Goal: Task Accomplishment & Management: Manage account settings

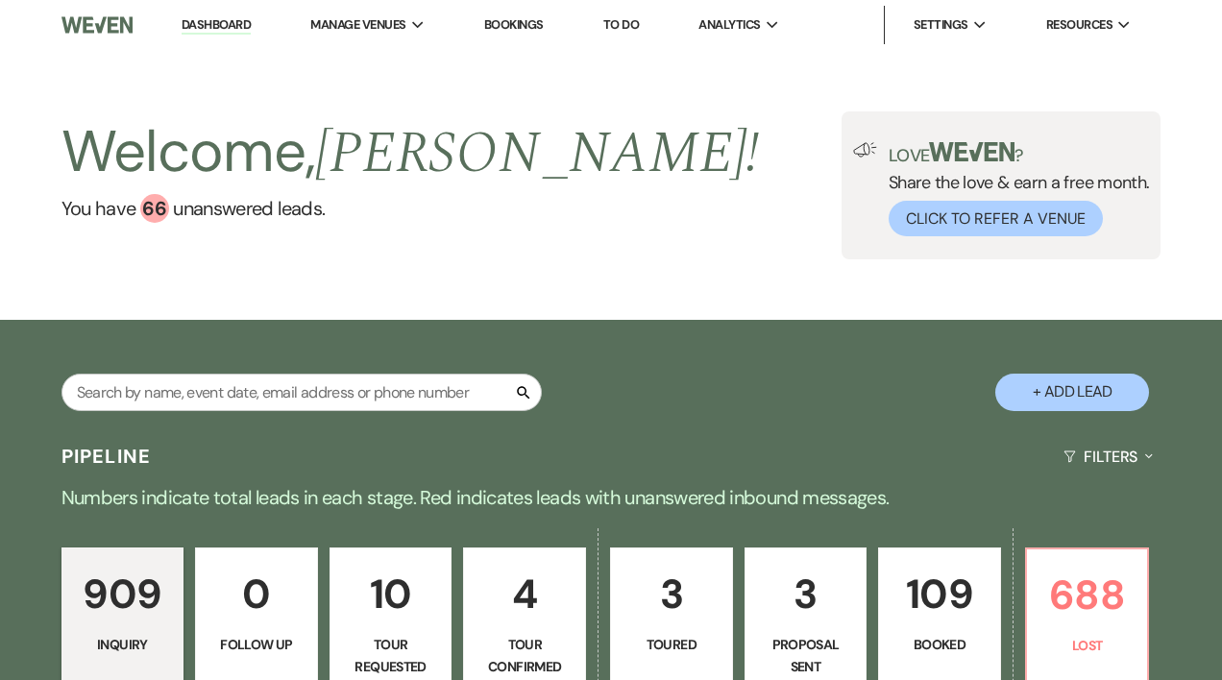
click at [765, 605] on p "3" at bounding box center [806, 594] width 98 height 64
select select "6"
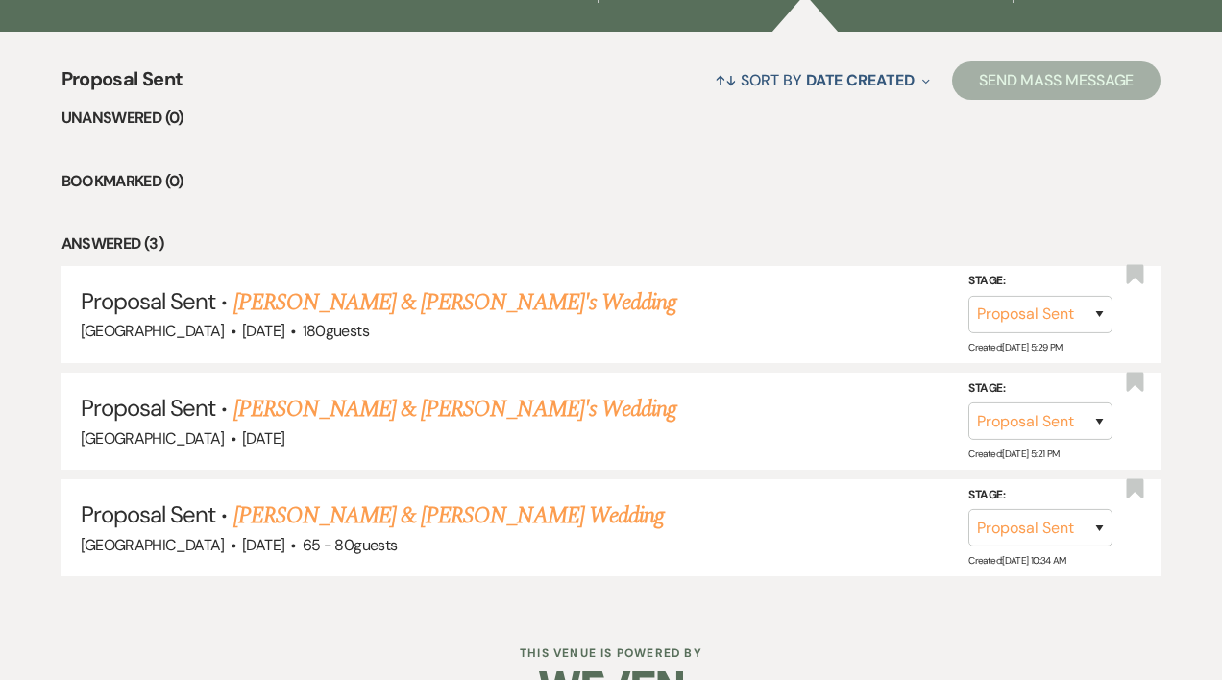
scroll to position [709, 0]
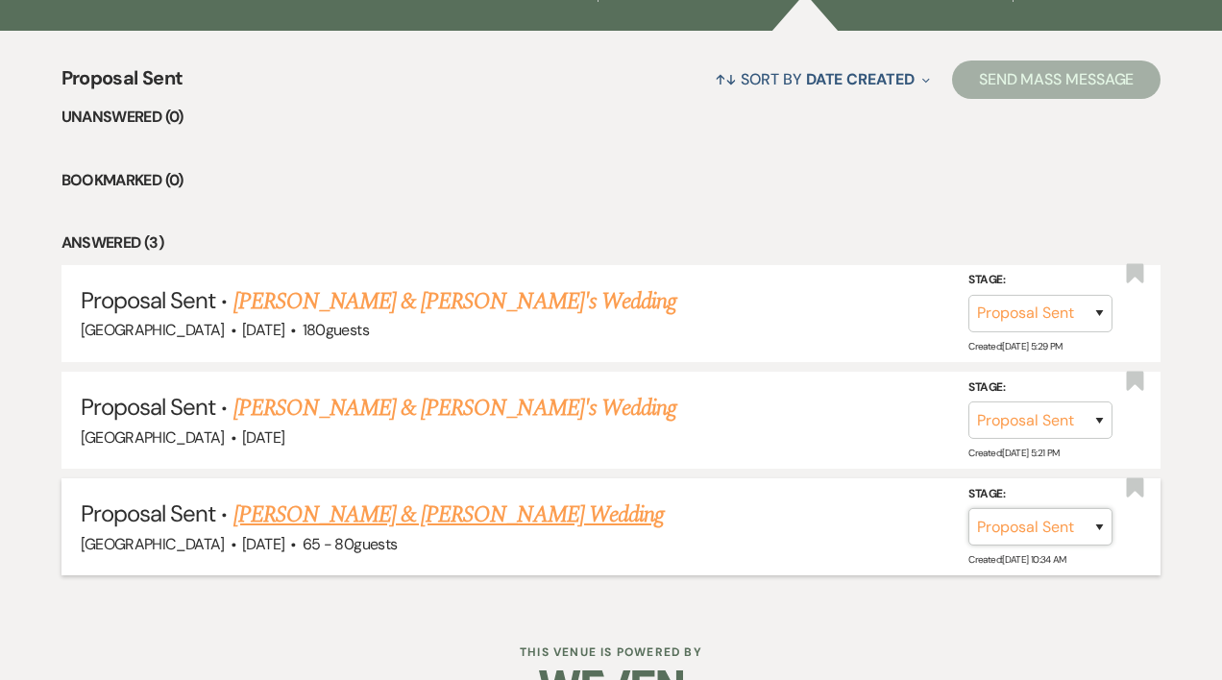
click at [1100, 524] on select "Inquiry Follow Up Tour Requested Tour Confirmed Toured Proposal Sent Booked Lost" at bounding box center [1040, 526] width 144 height 37
select select "7"
click at [968, 508] on select "Inquiry Follow Up Tour Requested Tour Confirmed Toured Proposal Sent Booked Lost" at bounding box center [1040, 526] width 144 height 37
click at [1077, 525] on button "Save" at bounding box center [1074, 526] width 96 height 38
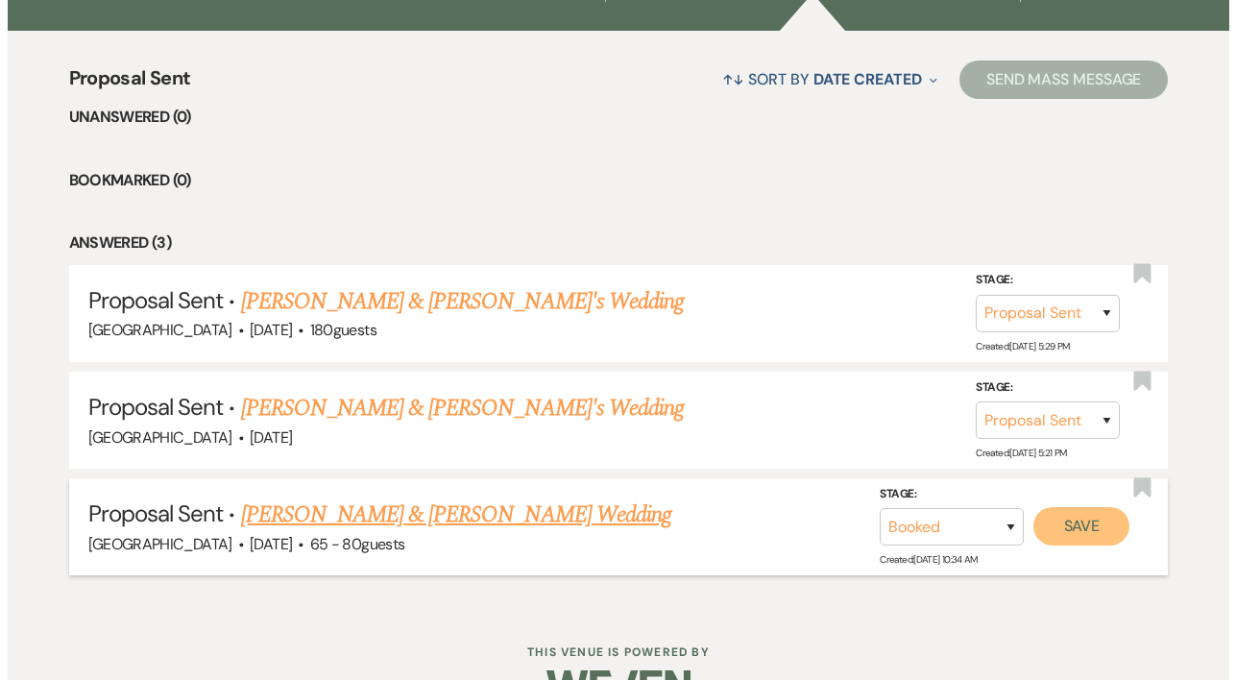
scroll to position [711, 0]
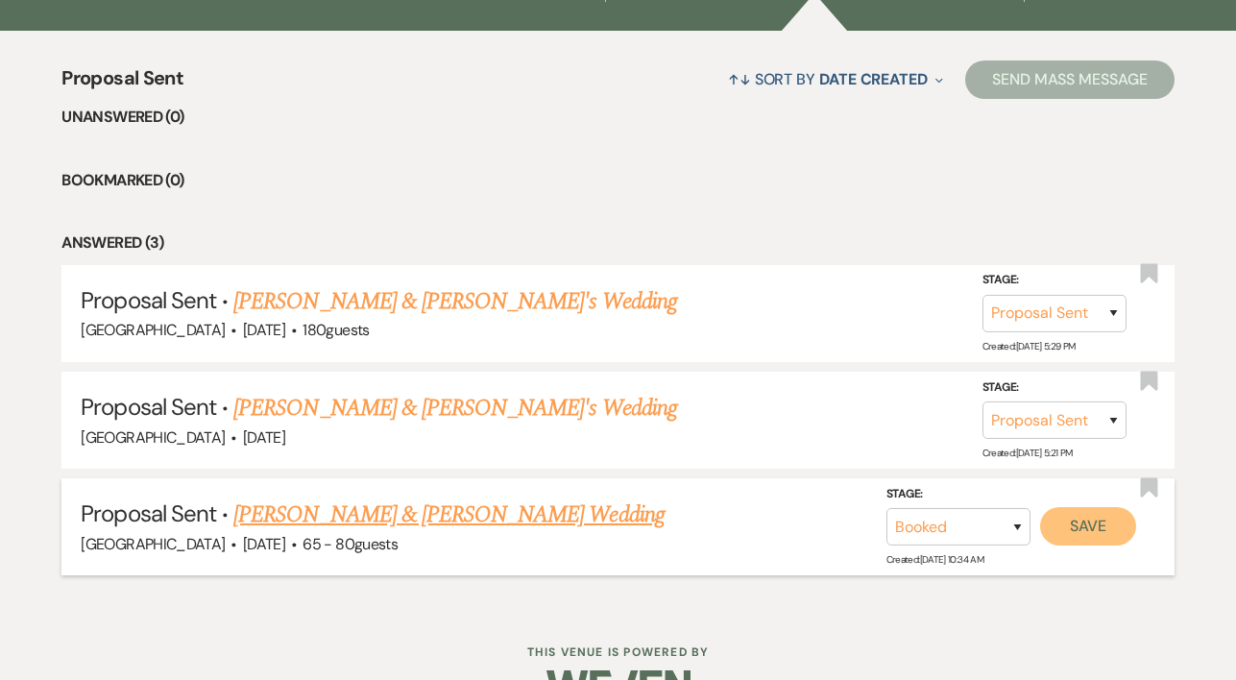
select select "193"
select select "false"
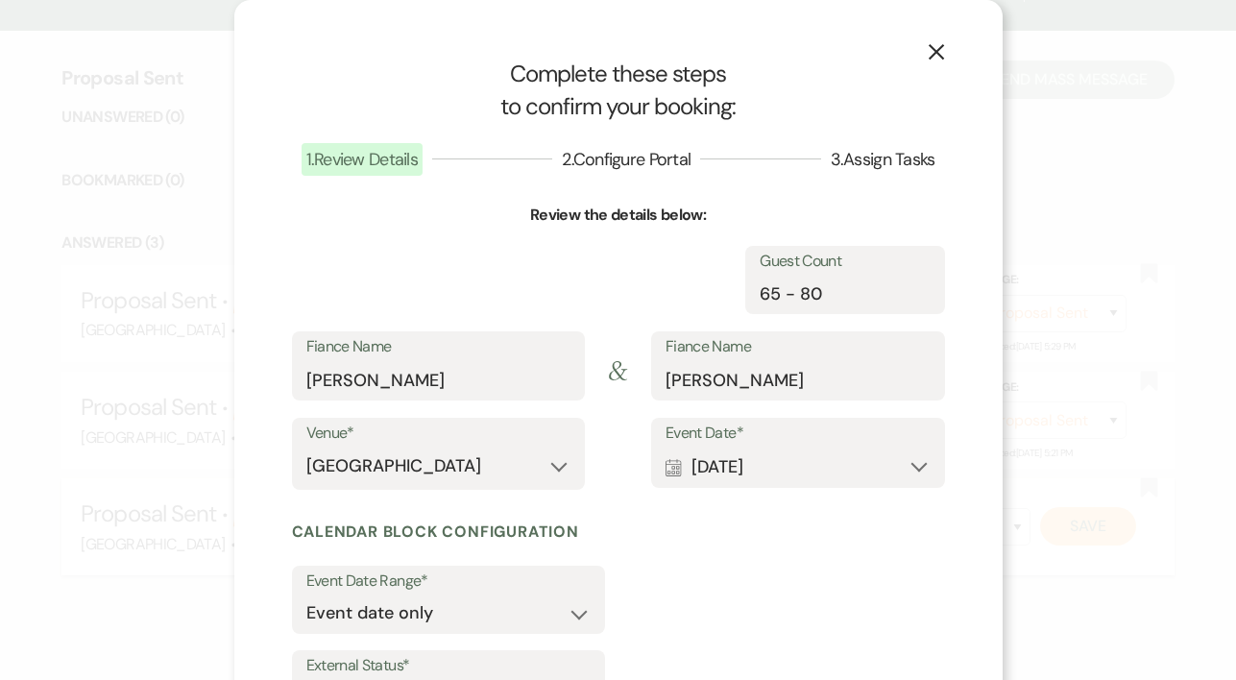
select select "1"
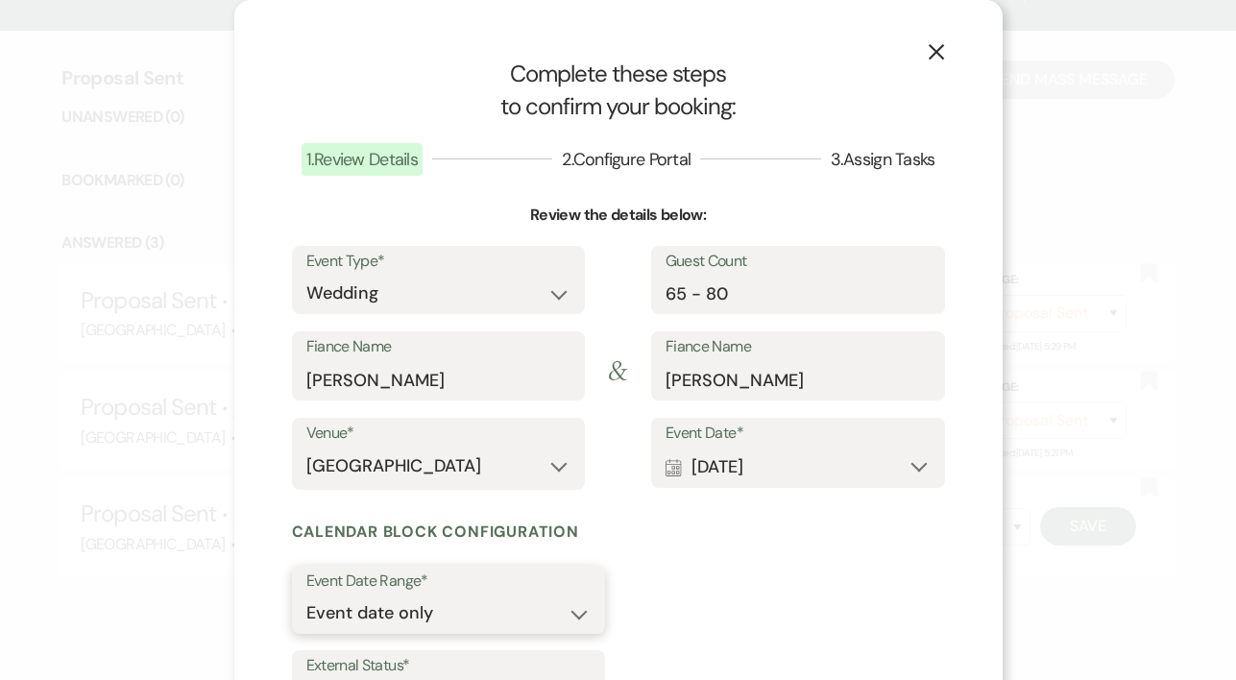
click at [572, 615] on select "Event date only Event date and" at bounding box center [448, 612] width 284 height 37
select select "eventDateAnd"
click at [306, 594] on select "Event date only Event date and" at bounding box center [448, 612] width 284 height 37
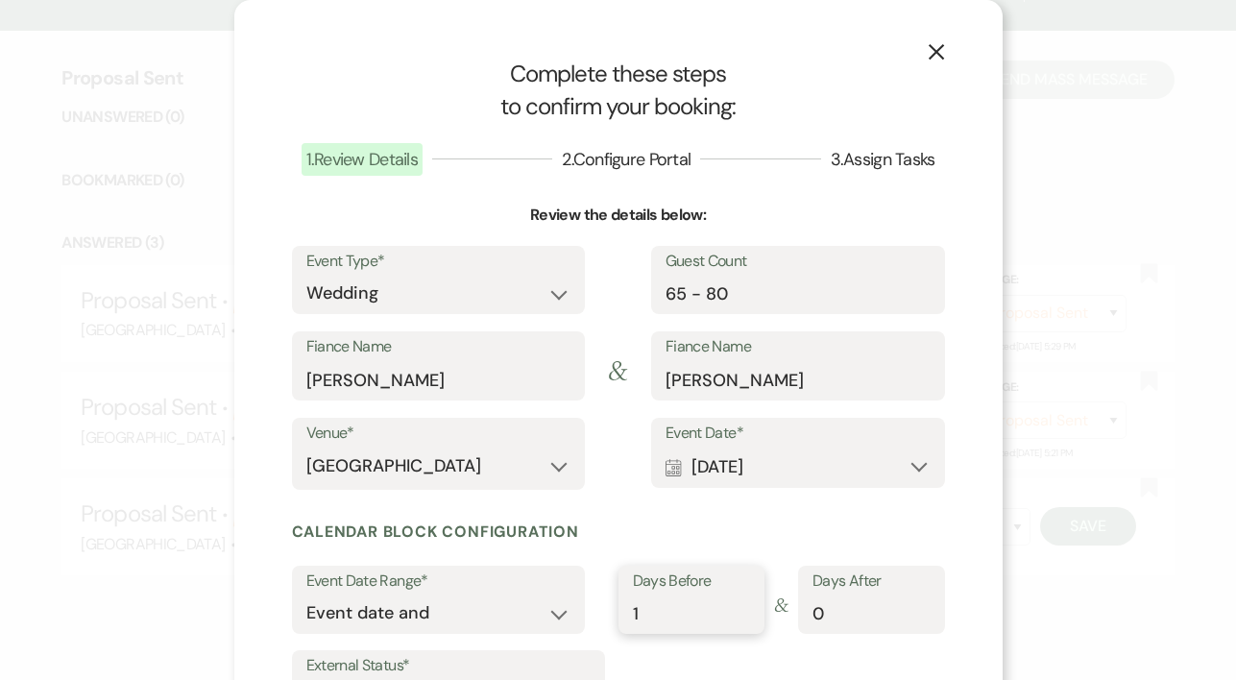
type input "1"
click at [733, 608] on input "1" at bounding box center [691, 612] width 117 height 37
type input "1"
click at [919, 609] on input "1" at bounding box center [871, 612] width 117 height 37
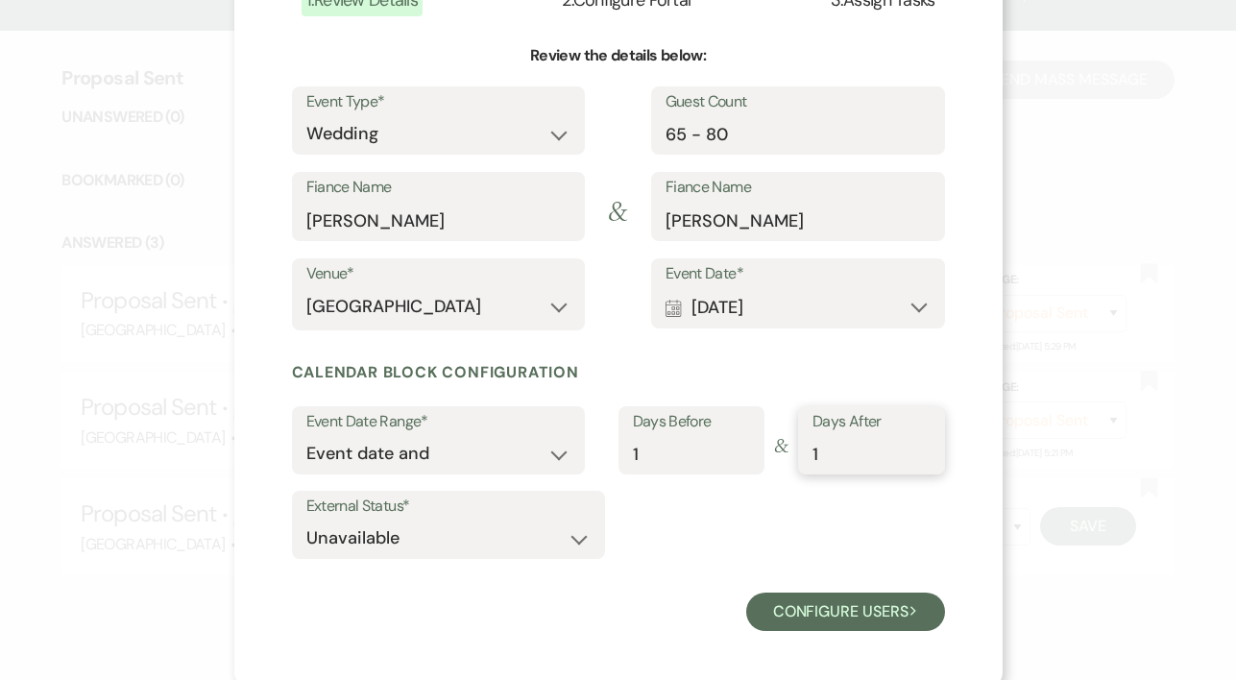
scroll to position [167, 0]
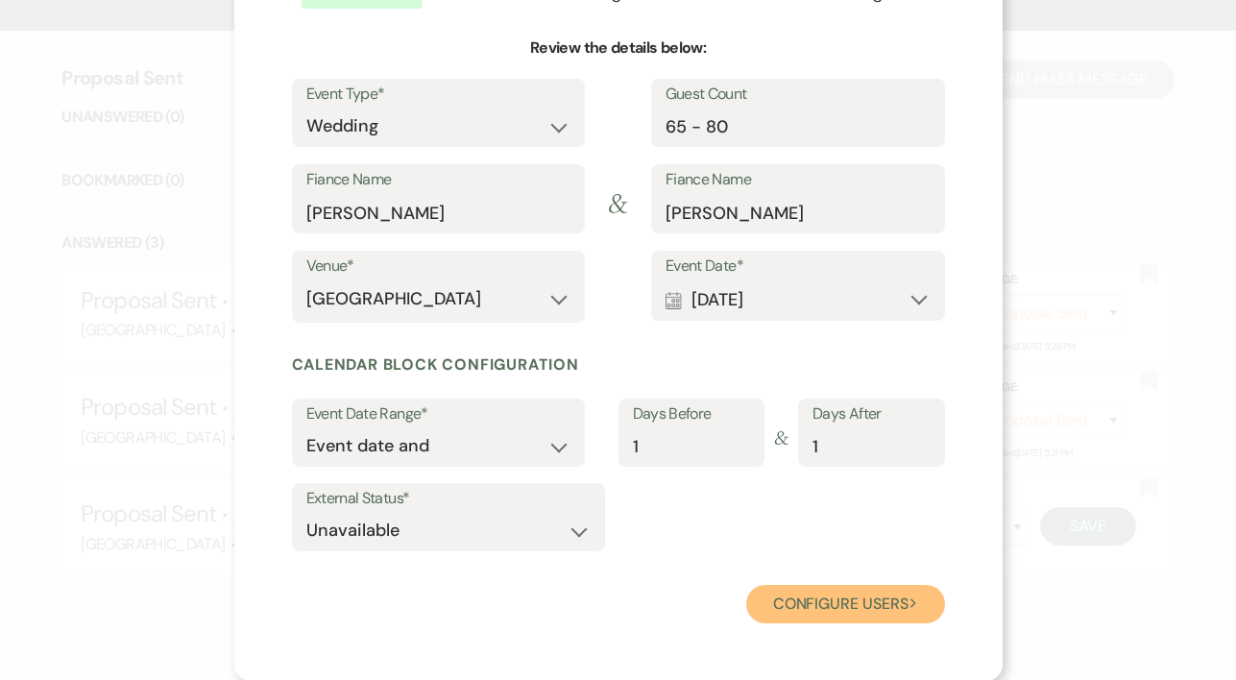
click at [843, 610] on button "Configure users Next" at bounding box center [845, 604] width 199 height 38
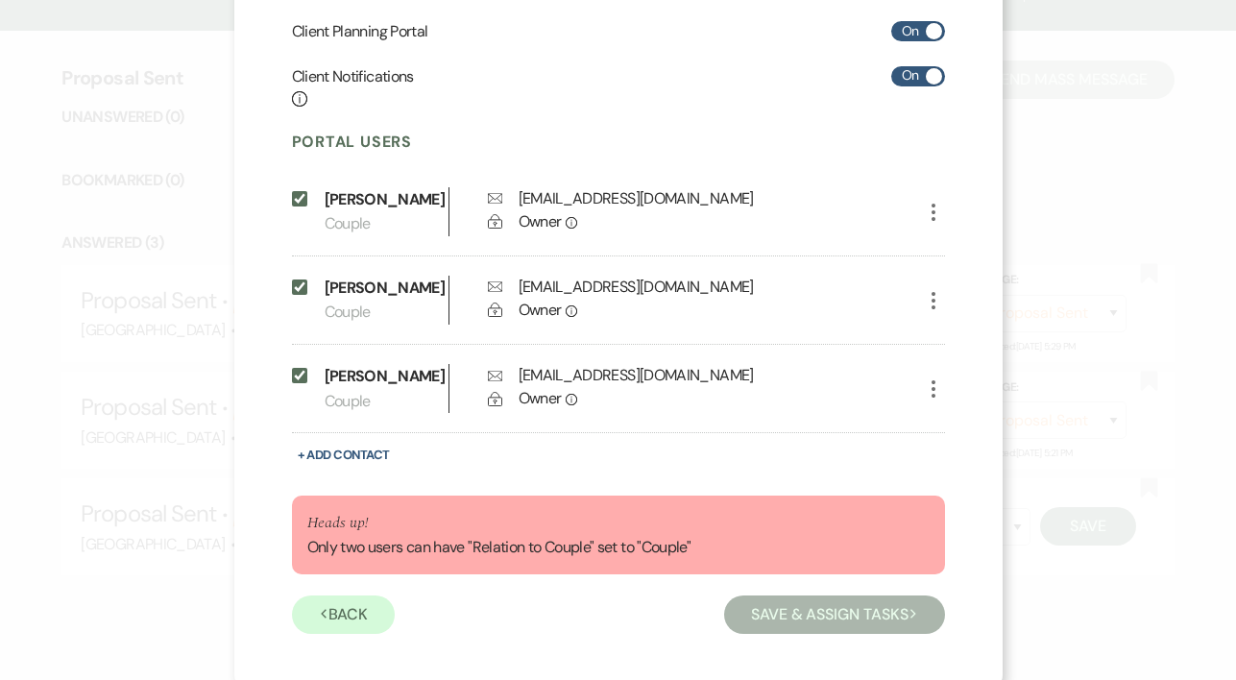
scroll to position [364, 0]
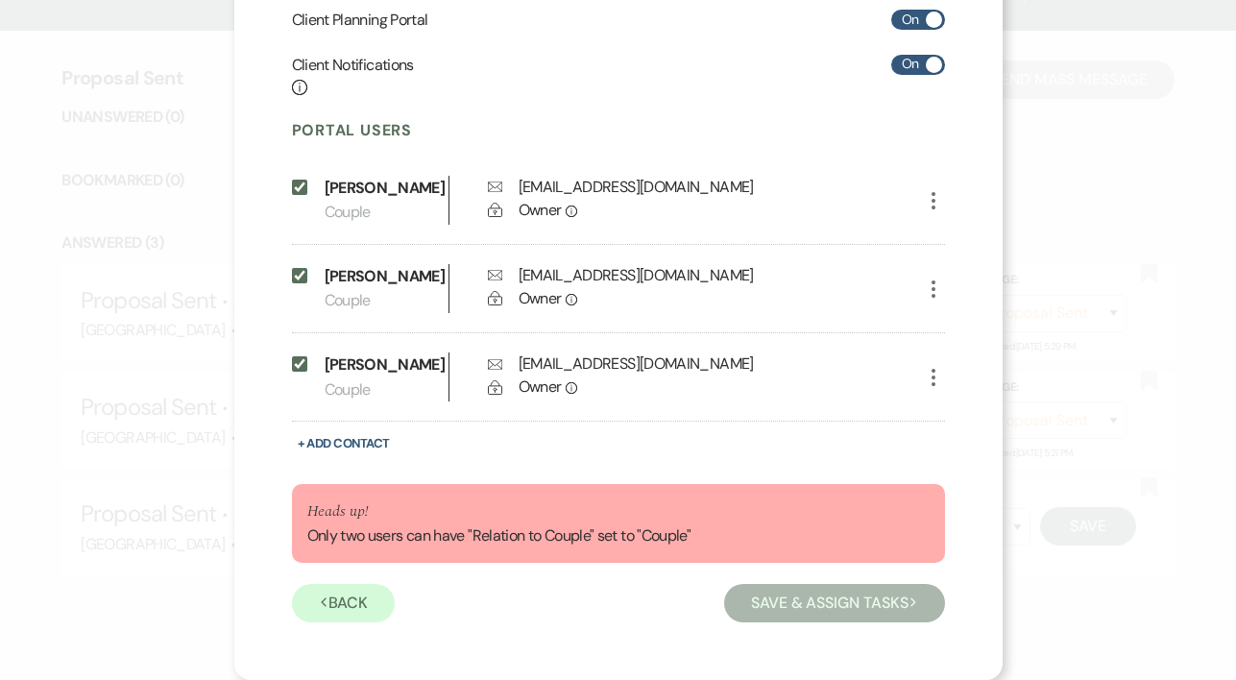
click at [292, 364] on input "Include on Planning Portal" at bounding box center [299, 363] width 15 height 15
checkbox input "false"
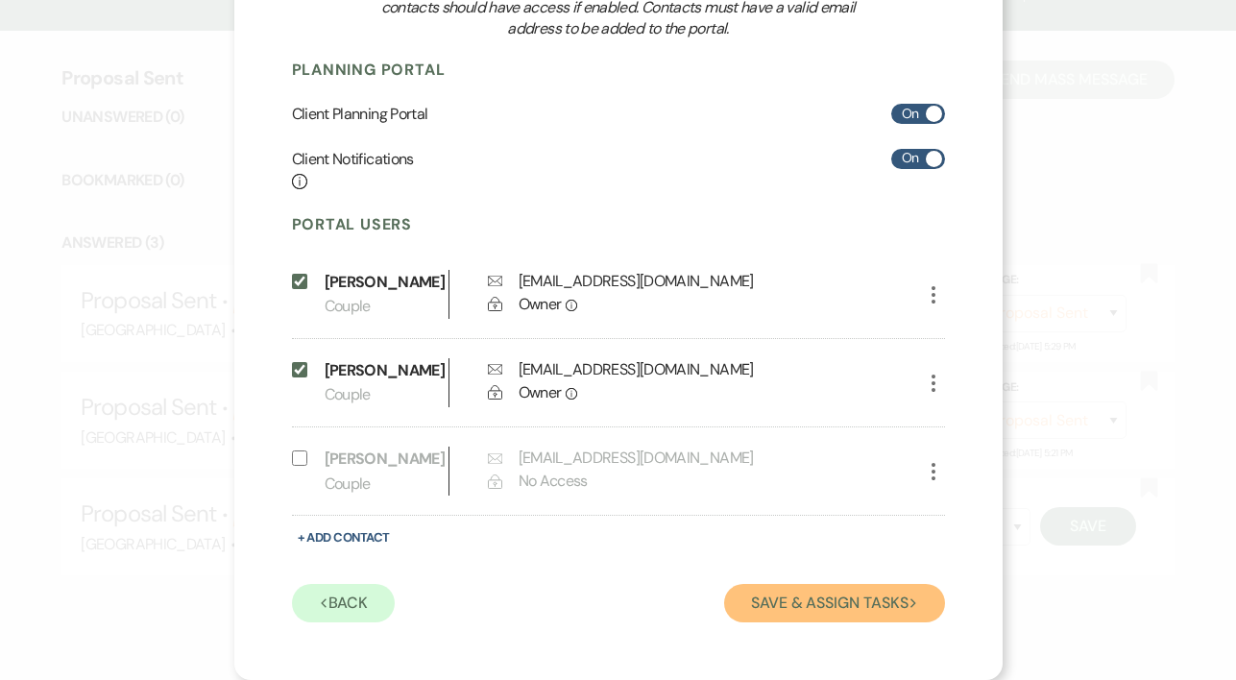
click at [782, 600] on button "Save & Assign Tasks Next" at bounding box center [834, 603] width 220 height 38
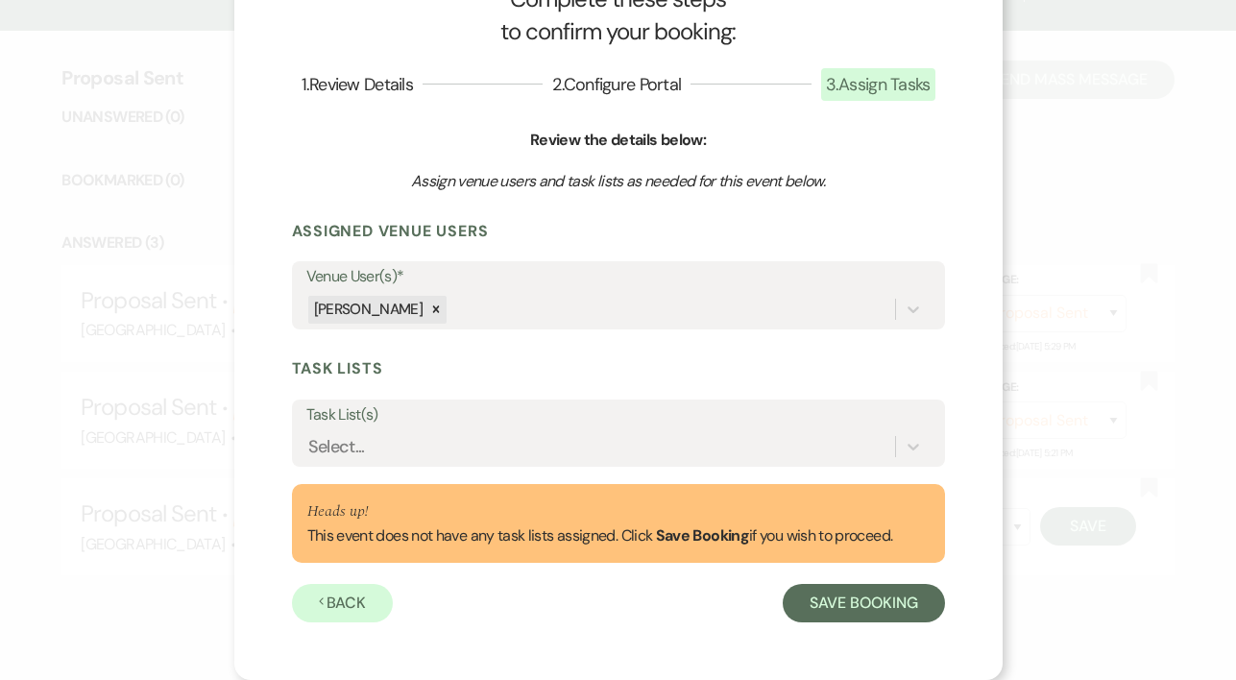
scroll to position [75, 0]
click at [836, 604] on button "Save Booking" at bounding box center [863, 603] width 161 height 38
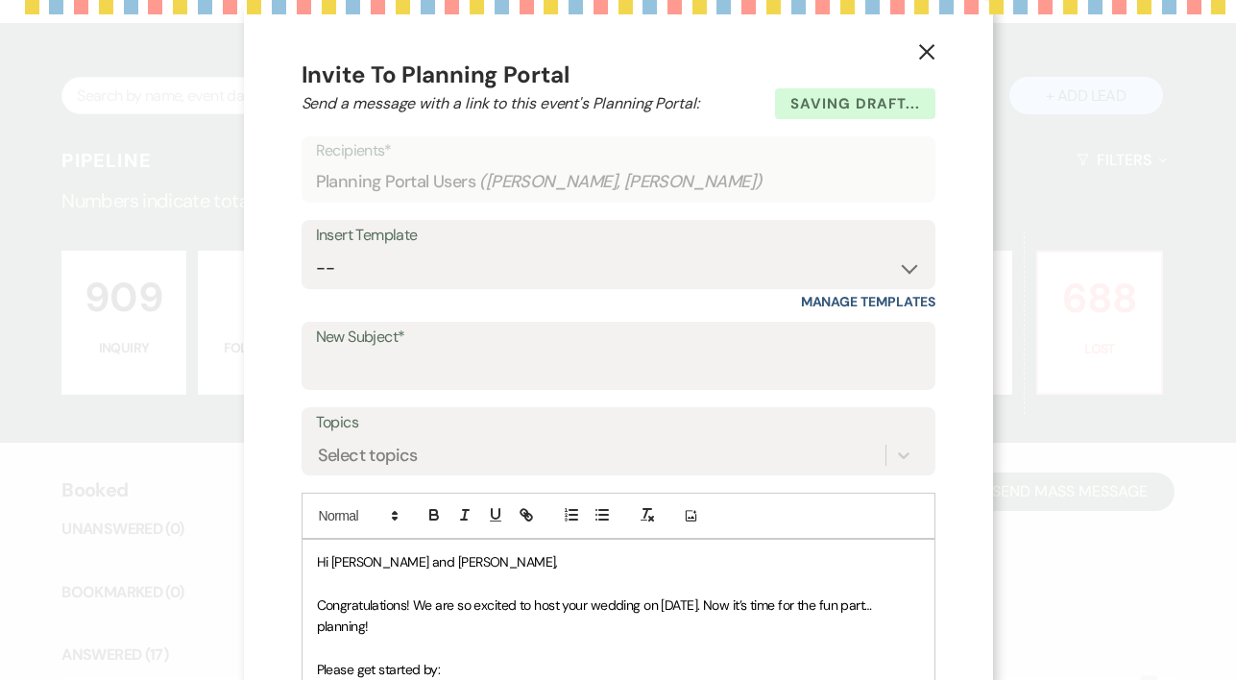
scroll to position [711, 0]
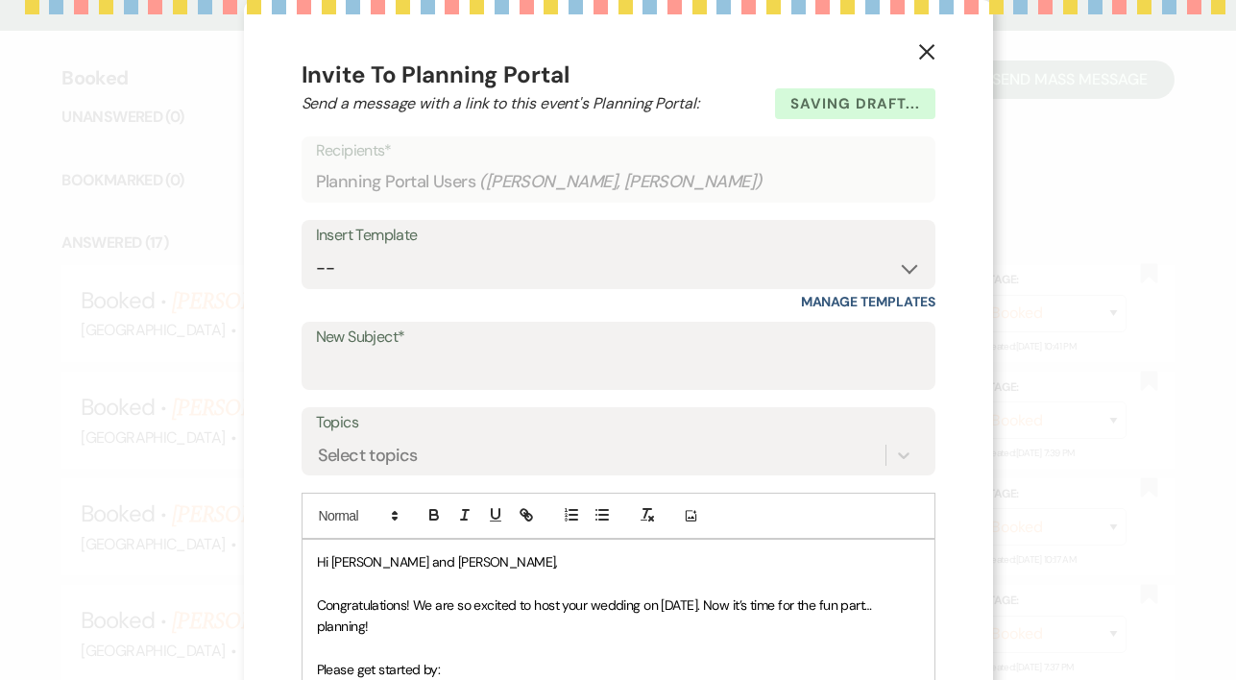
select select "14"
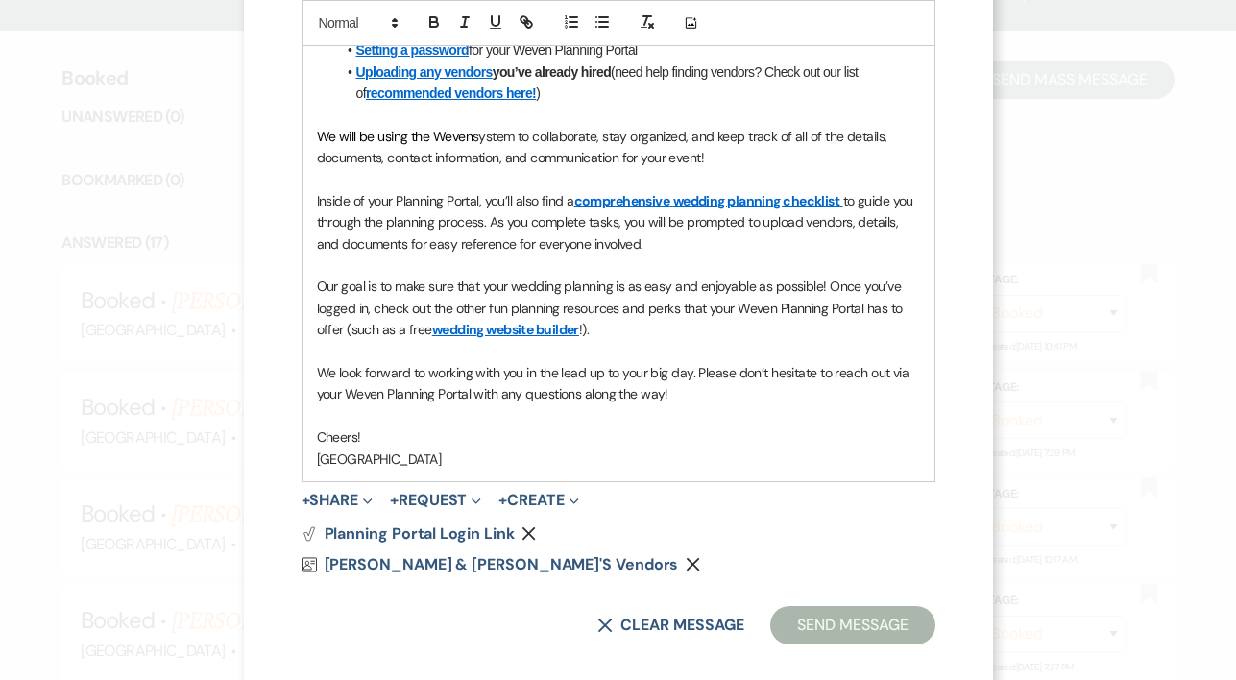
scroll to position [662, 0]
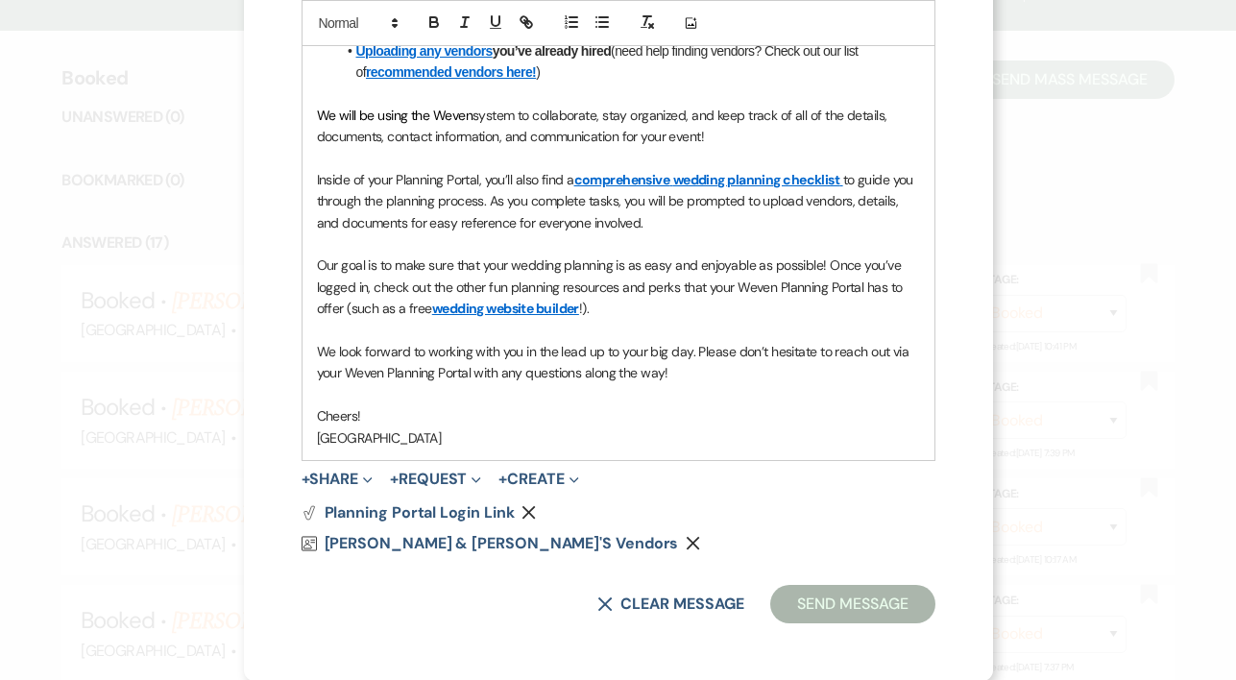
click at [403, 416] on p "Cheers!" at bounding box center [618, 415] width 603 height 21
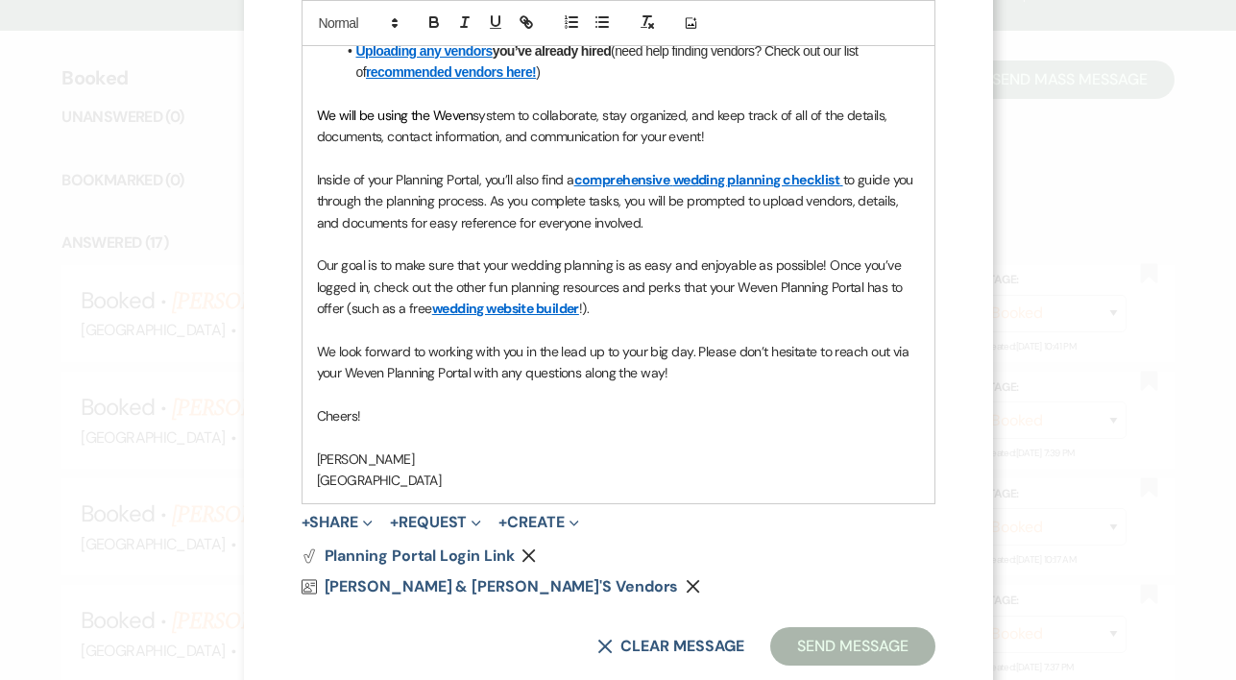
click at [690, 504] on form "Saving draft... Recipients* Planning Portal Users ( [PERSON_NAME], [PERSON_NAME…" at bounding box center [619, 70] width 634 height 1191
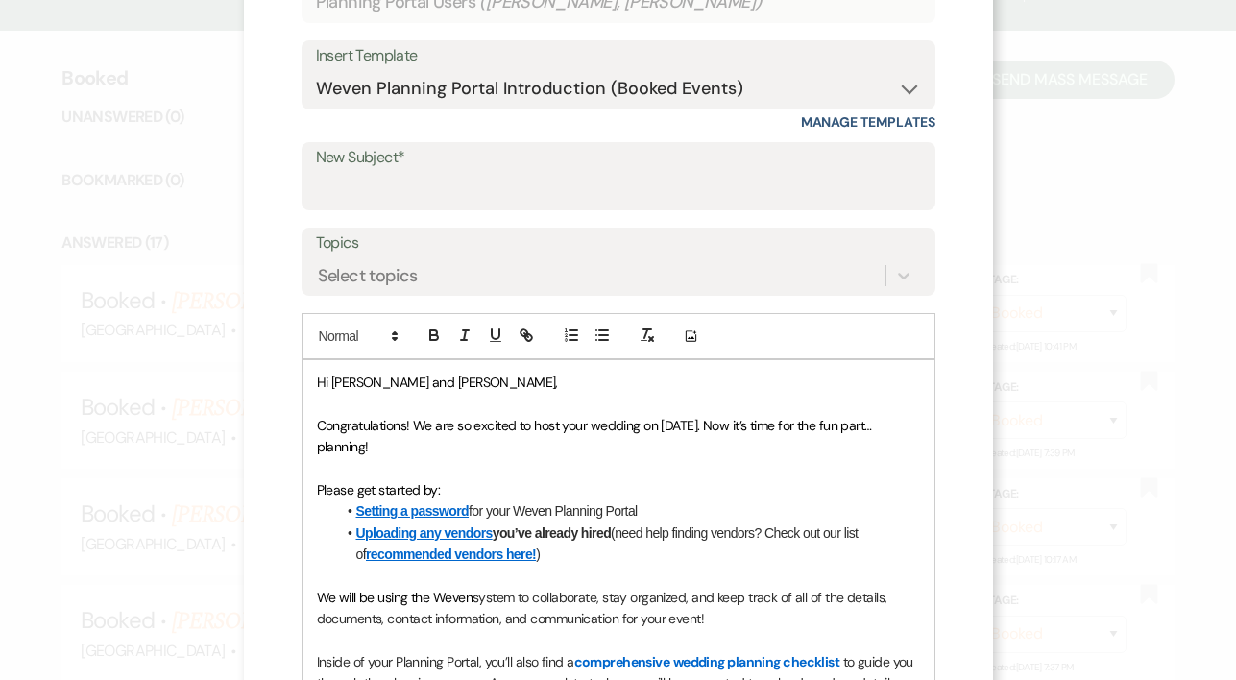
scroll to position [166, 0]
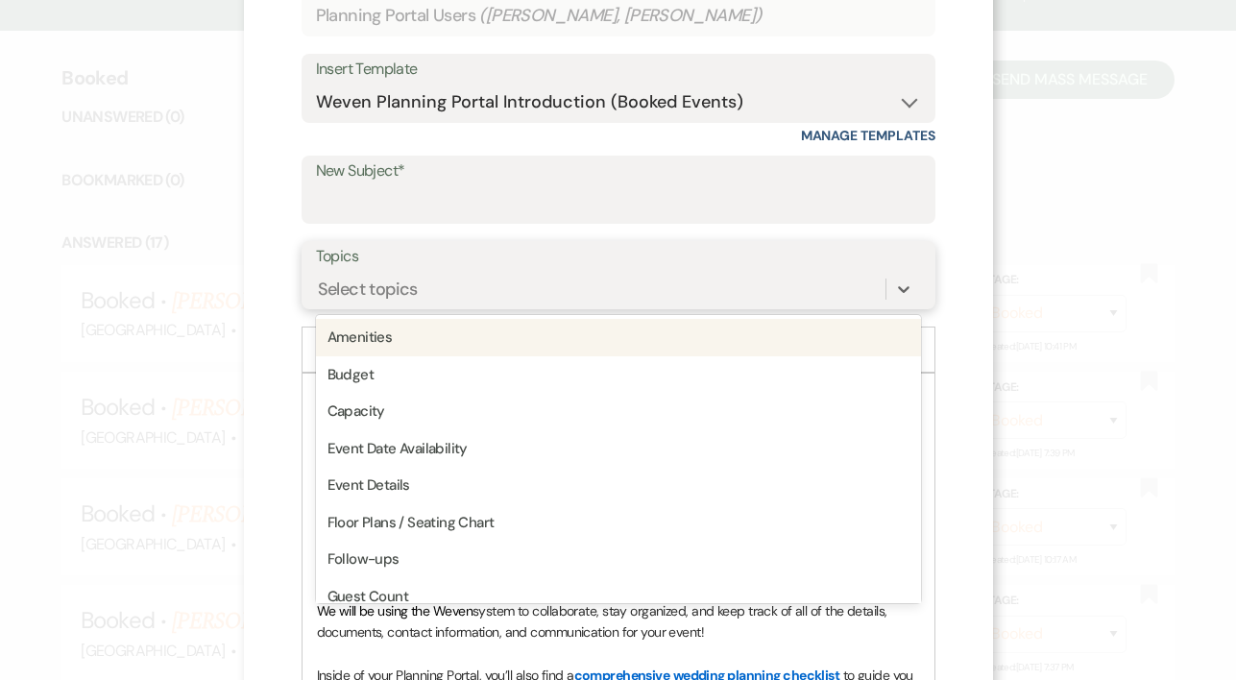
click at [387, 274] on div "Select topics" at bounding box center [601, 290] width 570 height 34
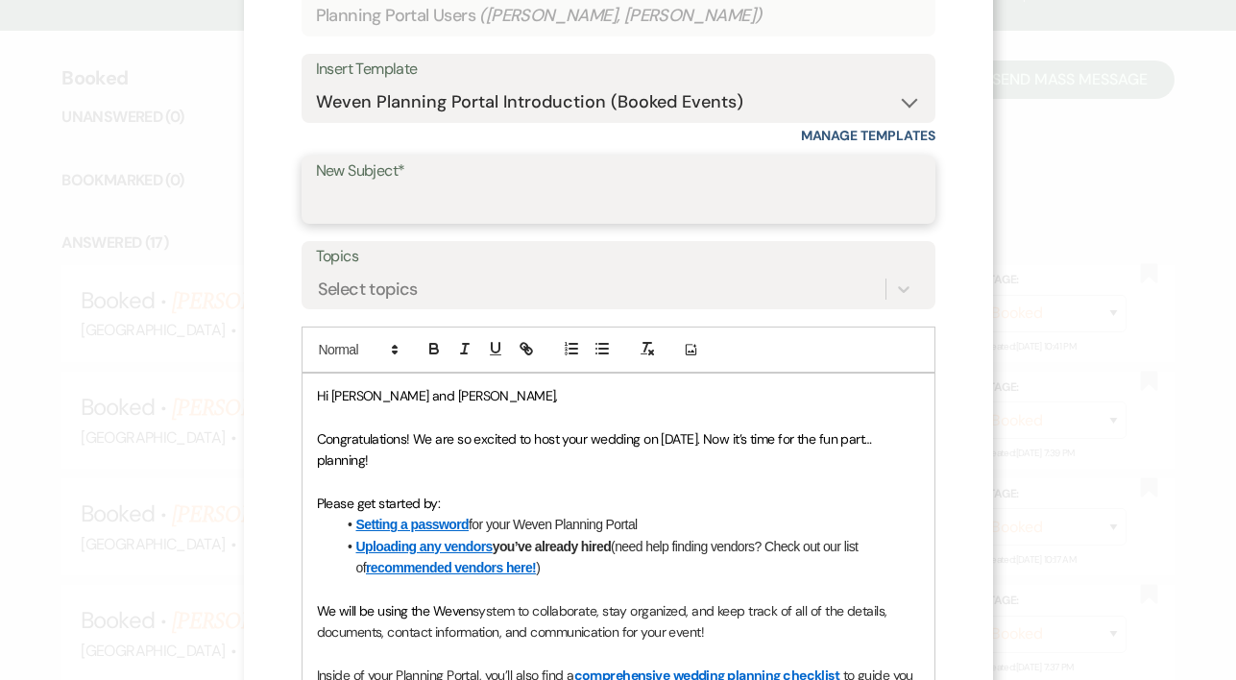
click at [373, 205] on input "New Subject*" at bounding box center [618, 202] width 605 height 37
type input "Wedding Planning Portal"
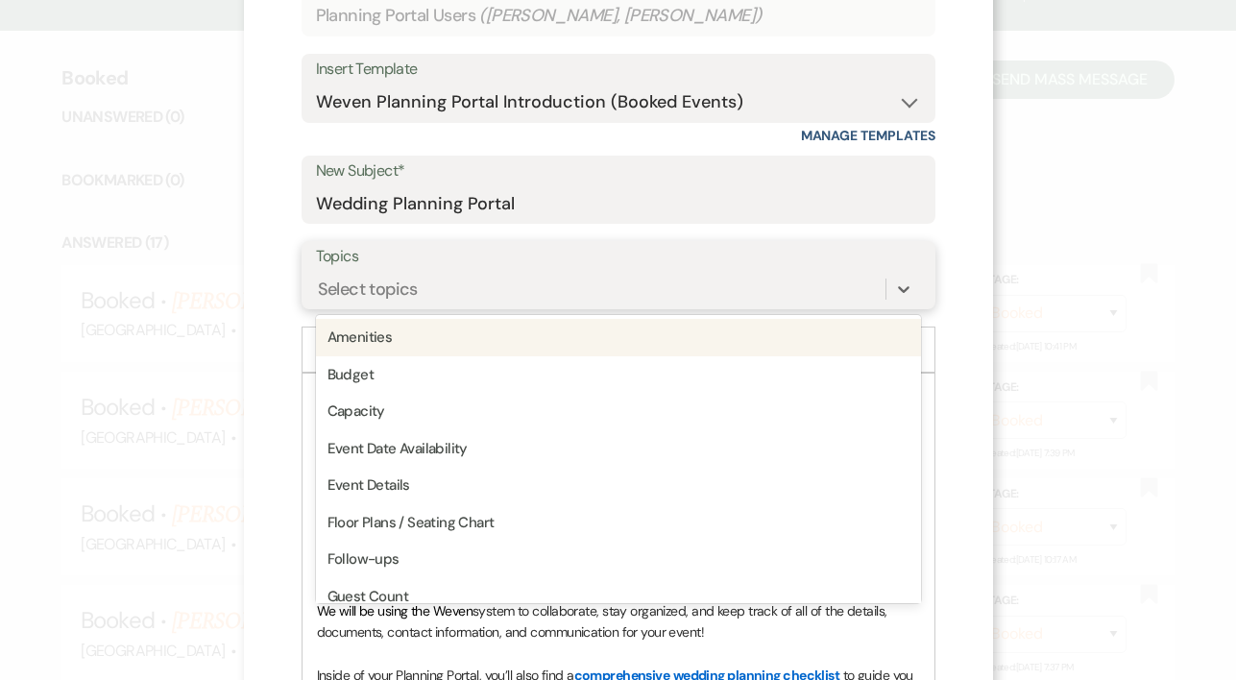
click at [396, 284] on div "Select topics" at bounding box center [368, 290] width 100 height 26
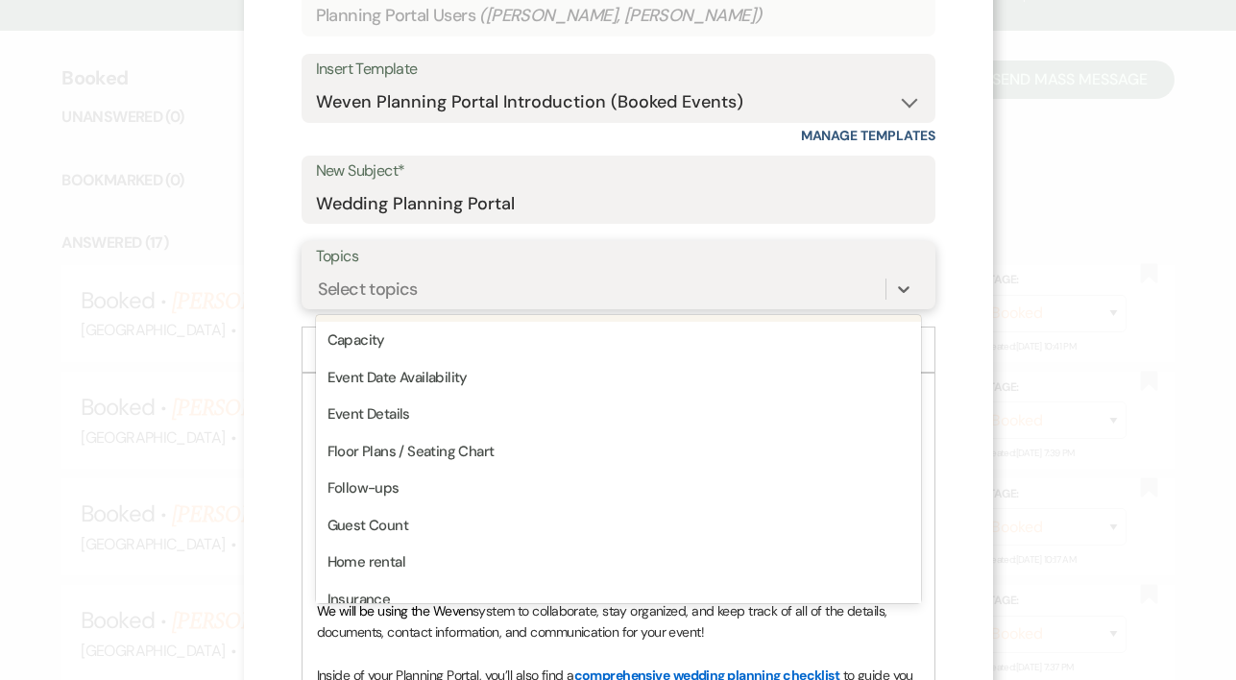
scroll to position [0, 0]
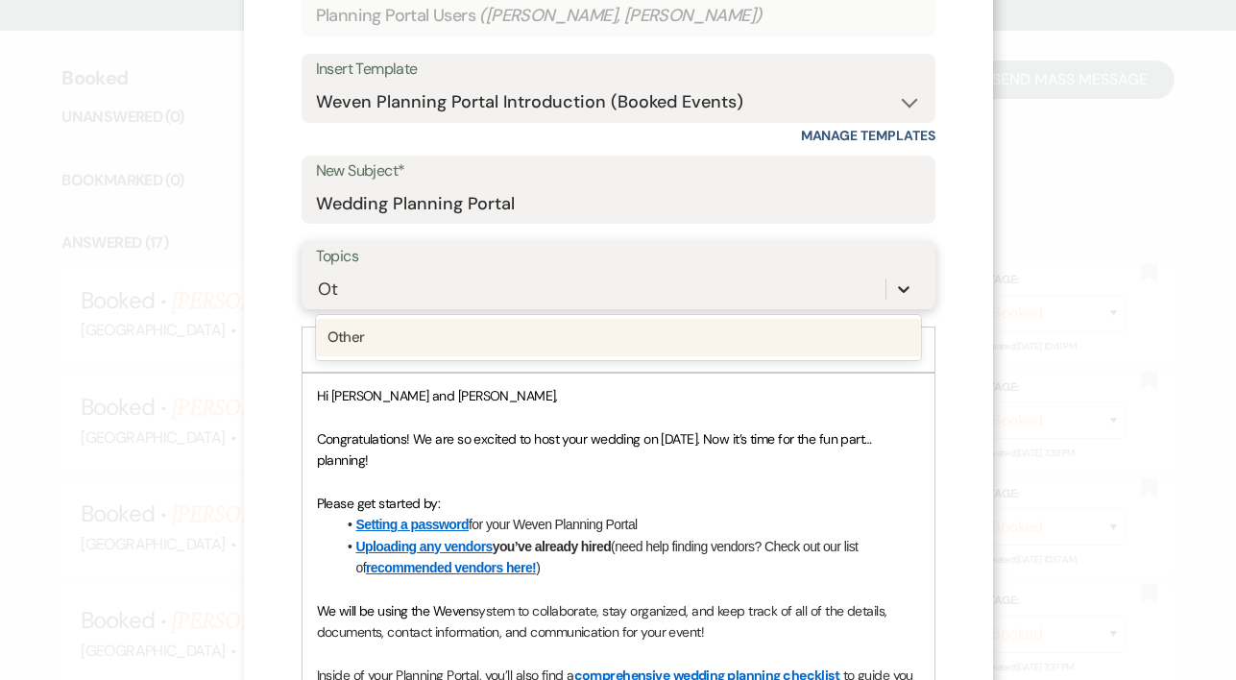
type input "Oth"
click at [355, 335] on div "Other" at bounding box center [618, 337] width 605 height 37
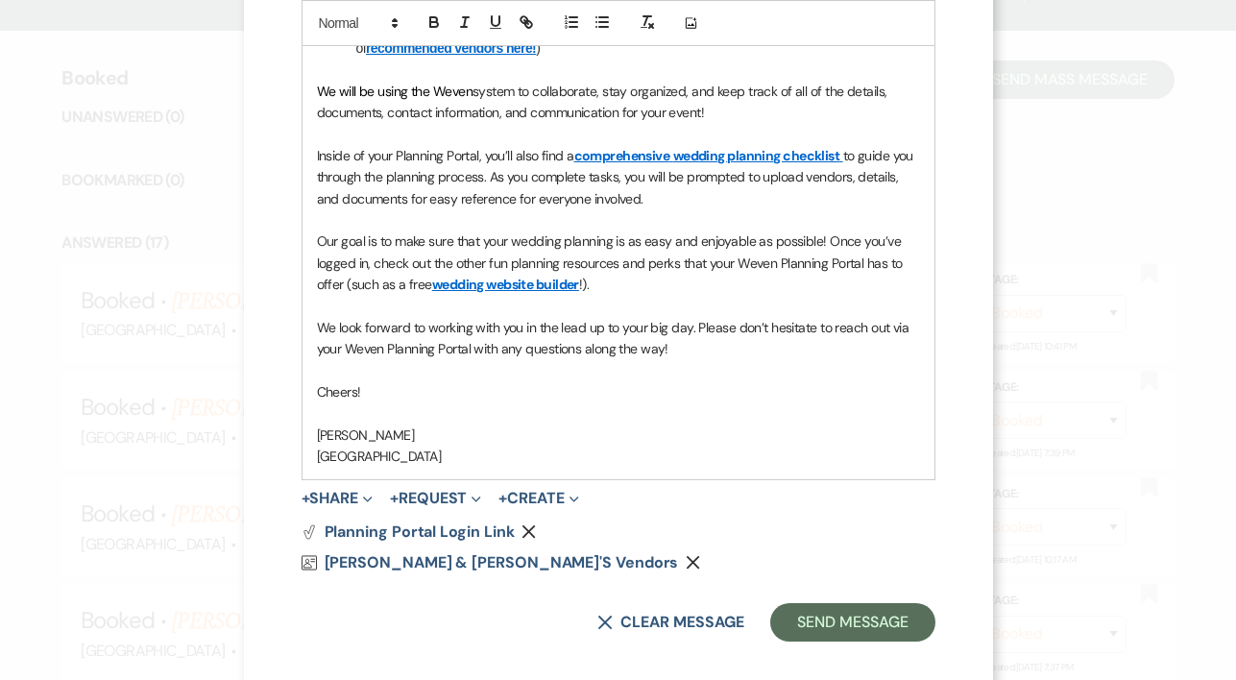
scroll to position [705, 0]
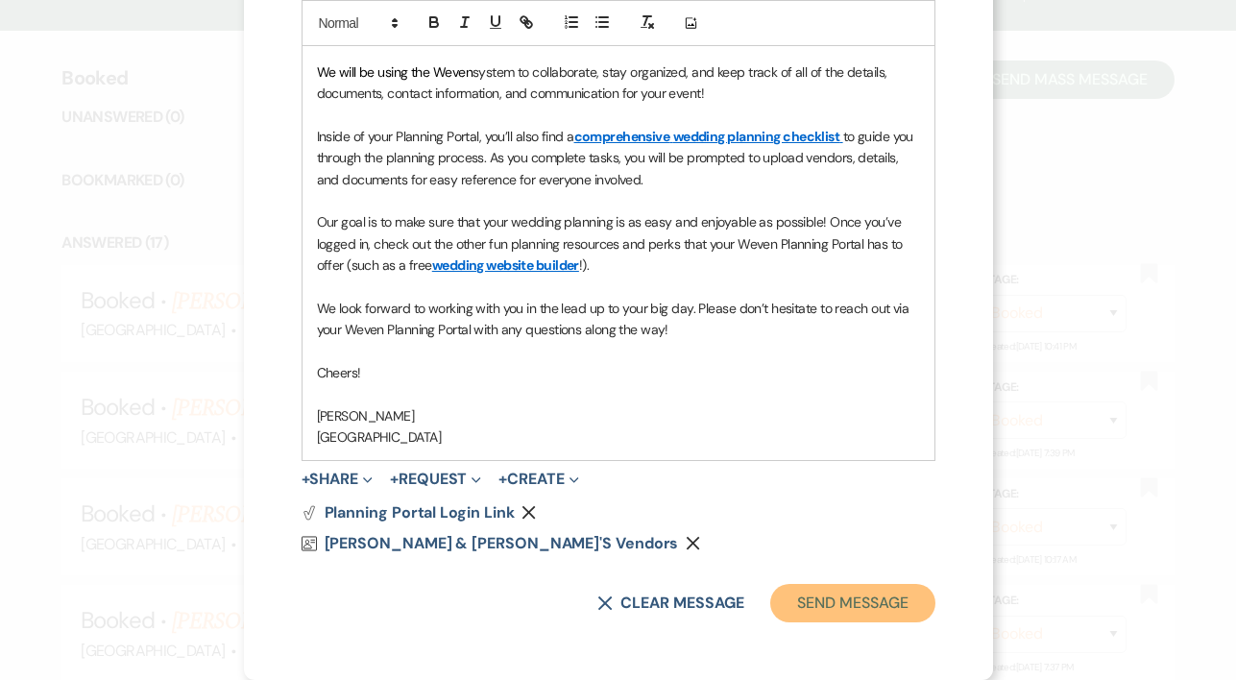
click at [873, 601] on button "Send Message" at bounding box center [852, 603] width 164 height 38
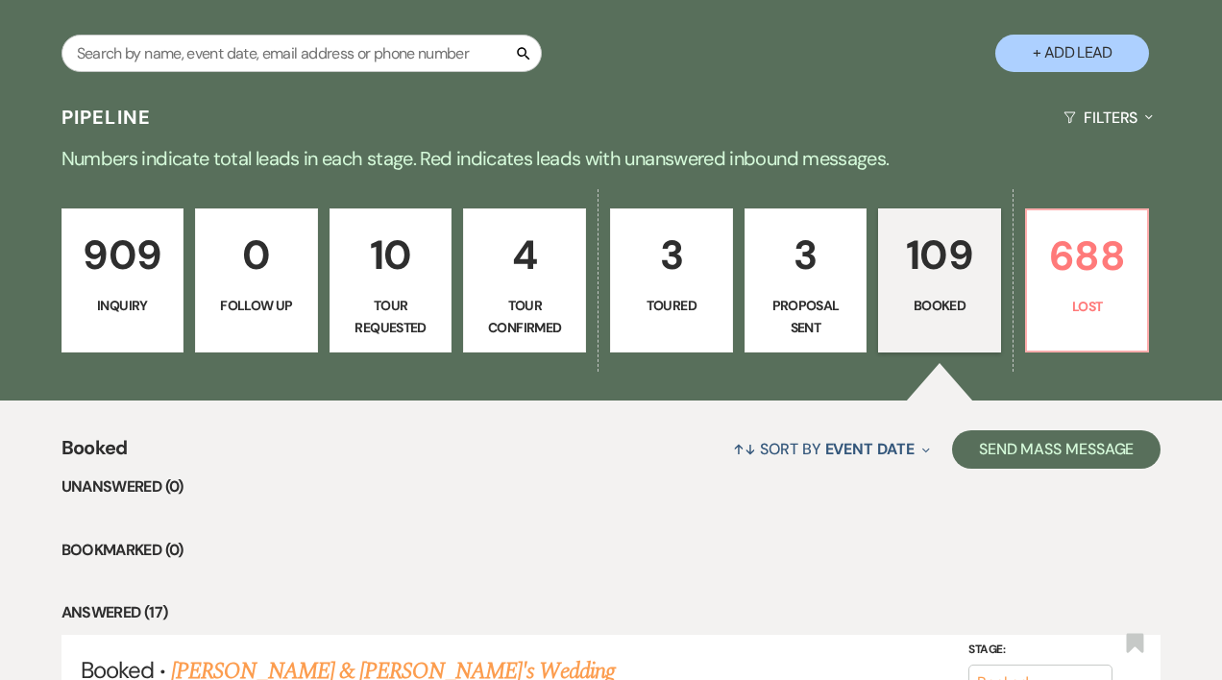
scroll to position [344, 0]
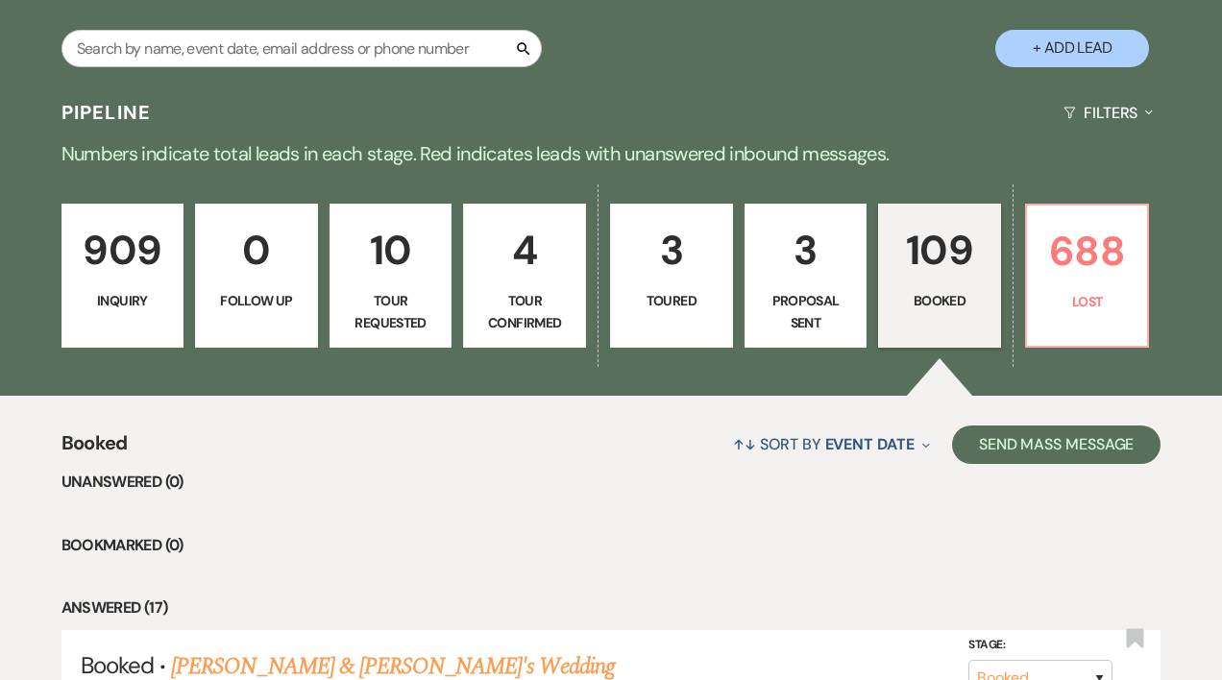
click at [819, 297] on p "Proposal Sent" at bounding box center [806, 311] width 98 height 43
select select "6"
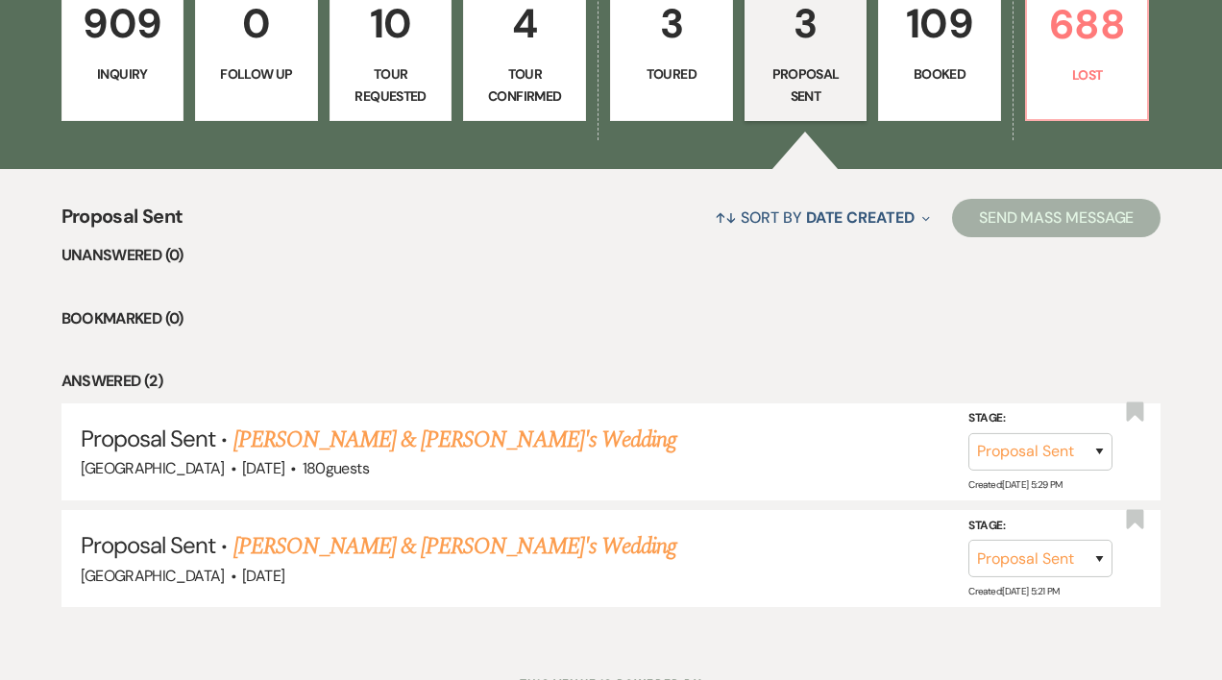
scroll to position [652, 0]
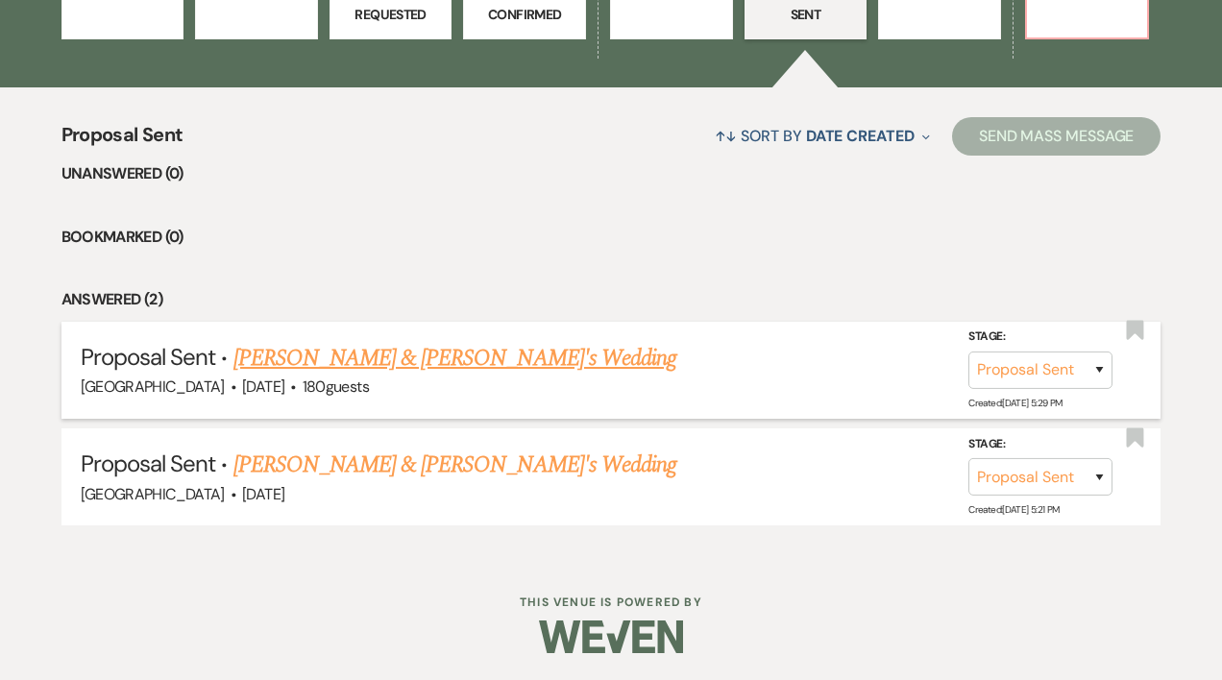
click at [457, 352] on link "[PERSON_NAME] & [PERSON_NAME]'s Wedding" at bounding box center [455, 358] width 444 height 35
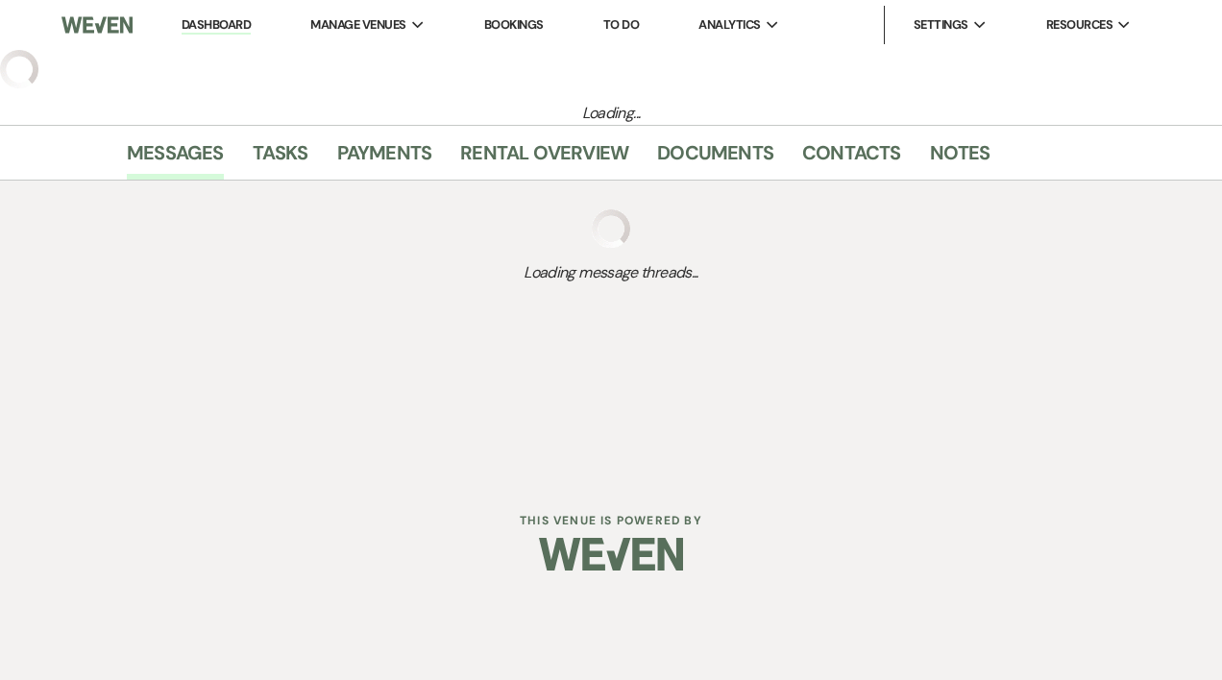
select select "6"
select select "5"
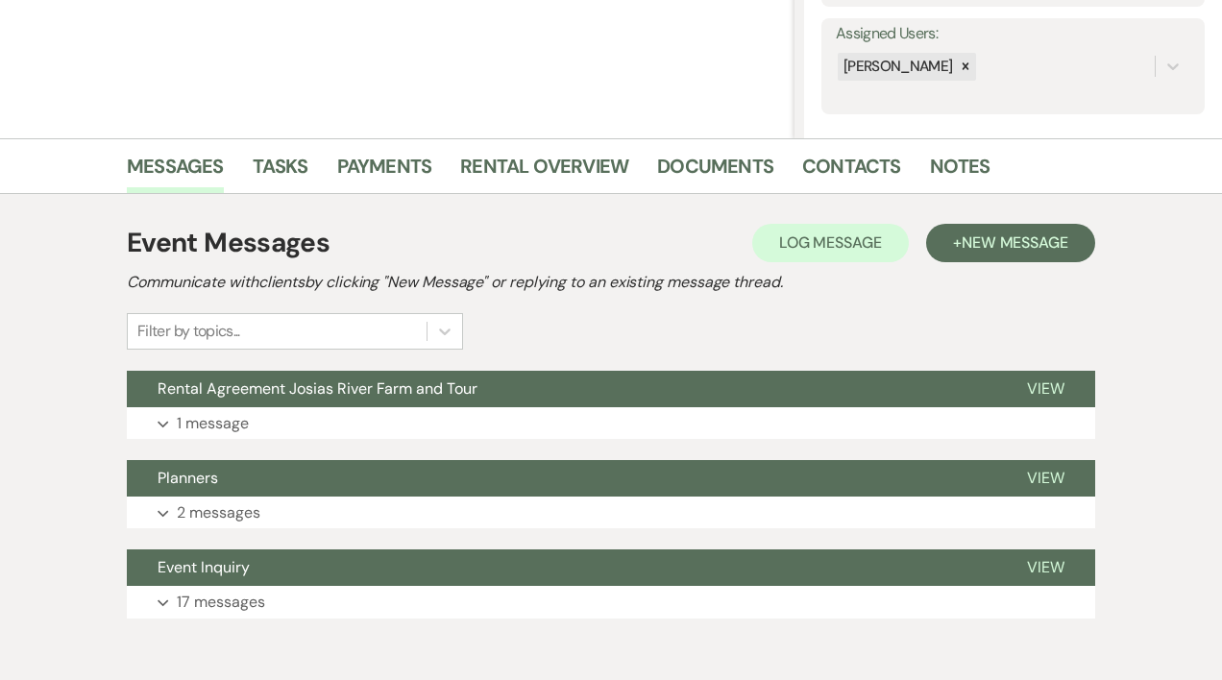
scroll to position [434, 0]
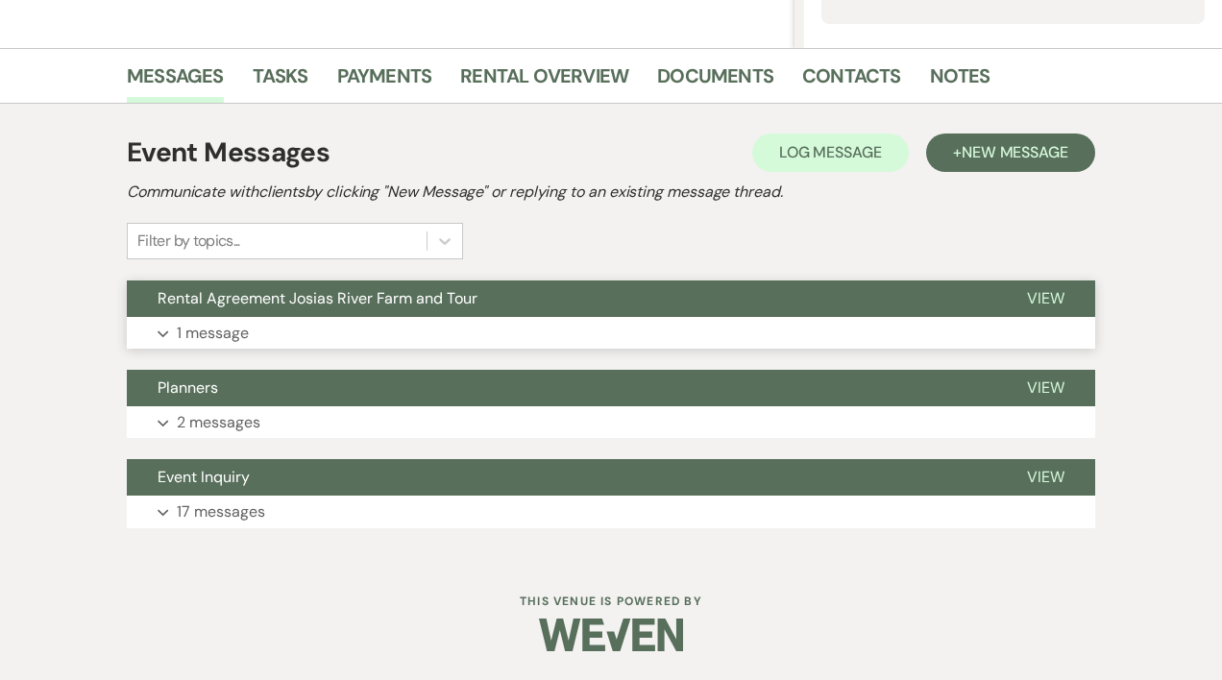
click at [1027, 296] on span "View" at bounding box center [1045, 298] width 37 height 20
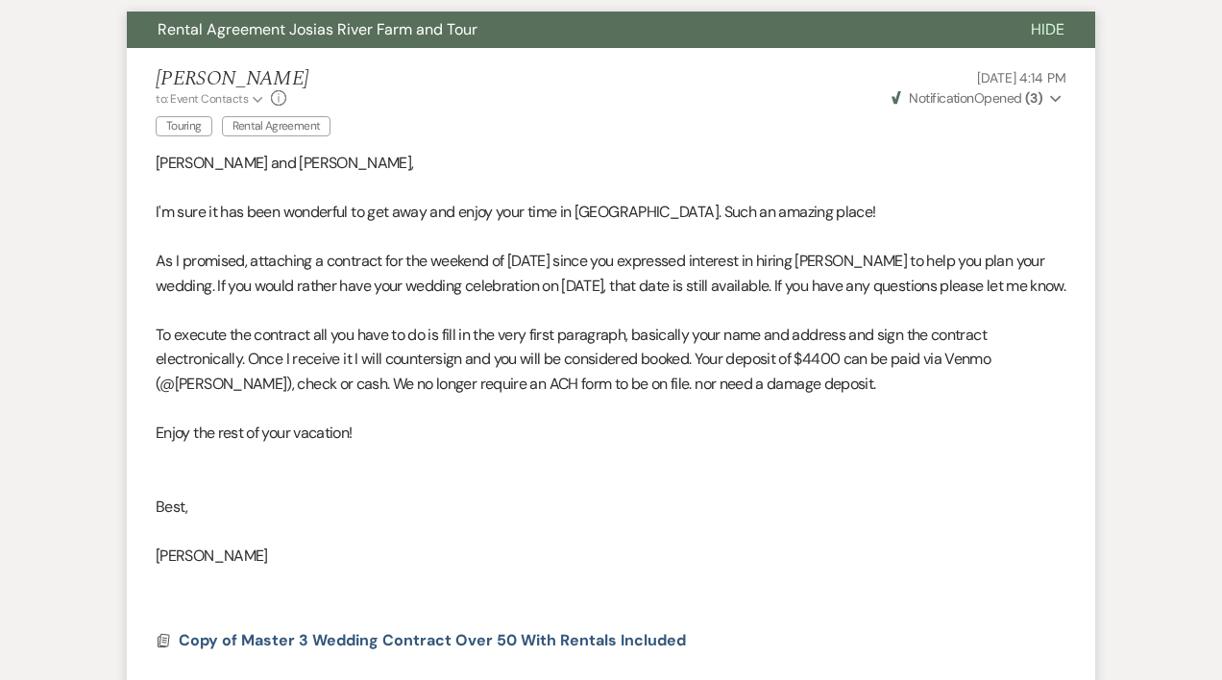
scroll to position [701, 0]
